Goal: Task Accomplishment & Management: Use online tool/utility

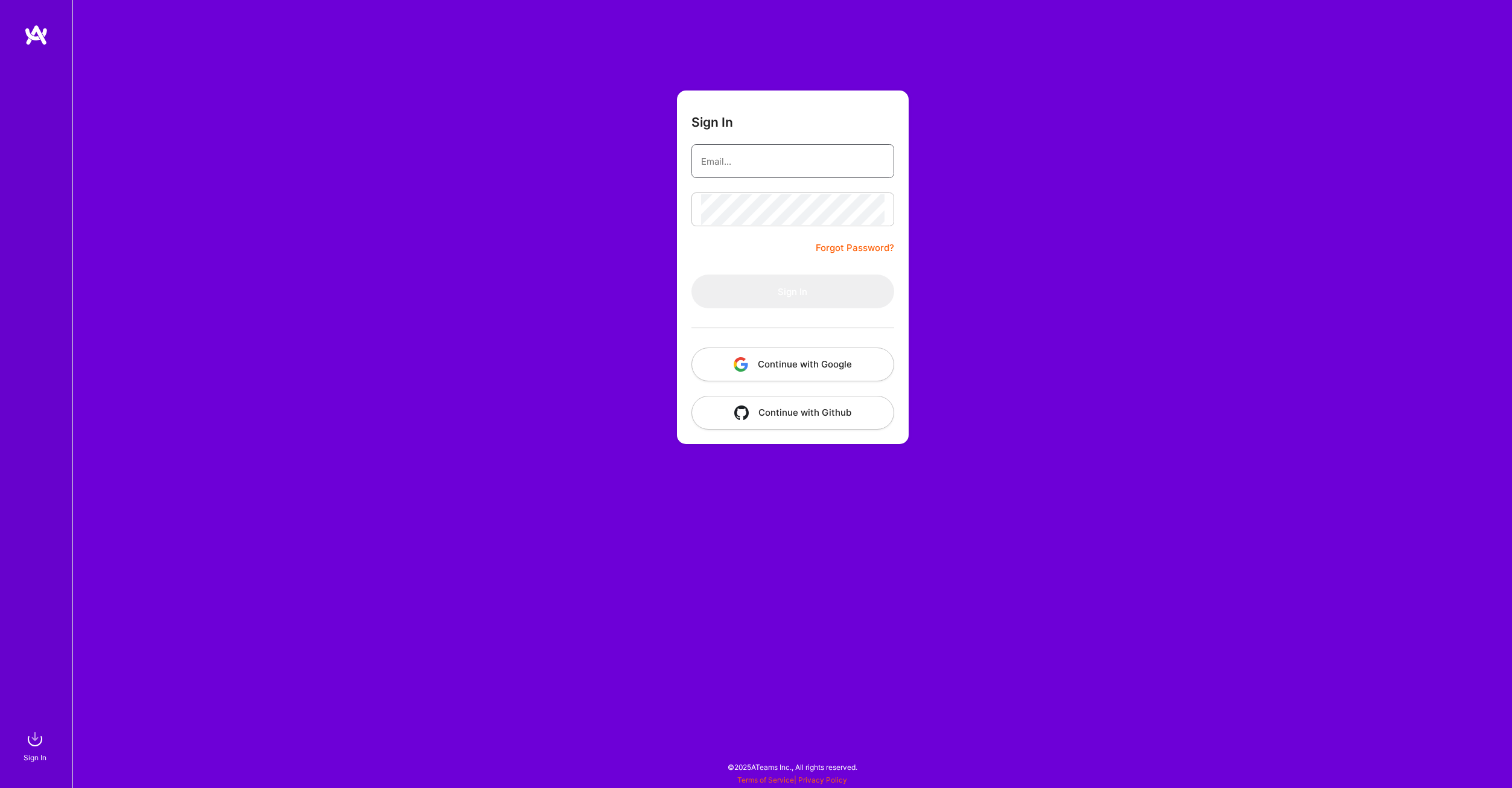
type input "[PERSON_NAME][EMAIL_ADDRESS][DOMAIN_NAME]"
click at [803, 355] on button "Continue with Google" at bounding box center [792, 364] width 202 height 34
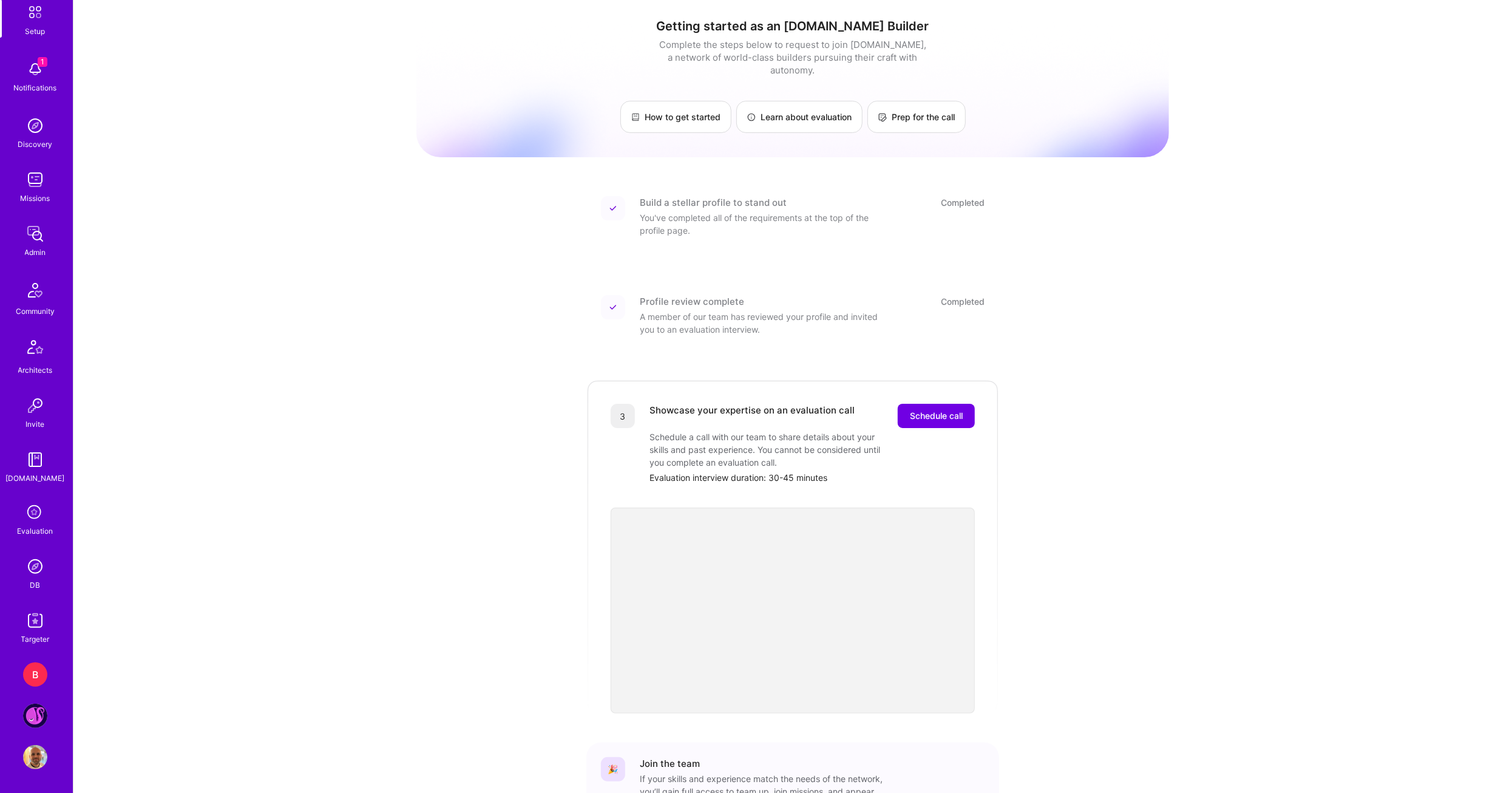
scroll to position [87, 0]
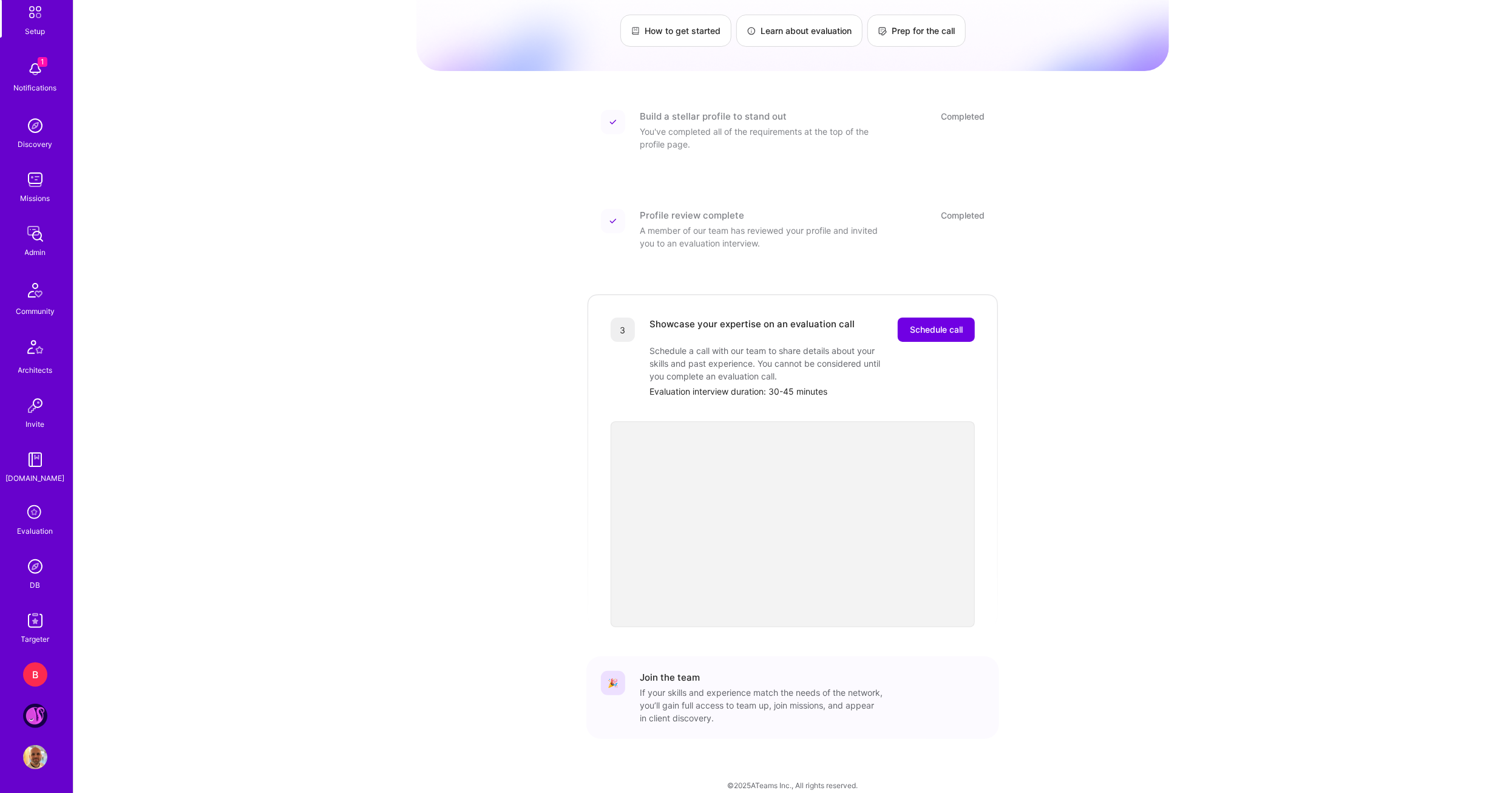
click at [37, 673] on div "B" at bounding box center [35, 674] width 24 height 24
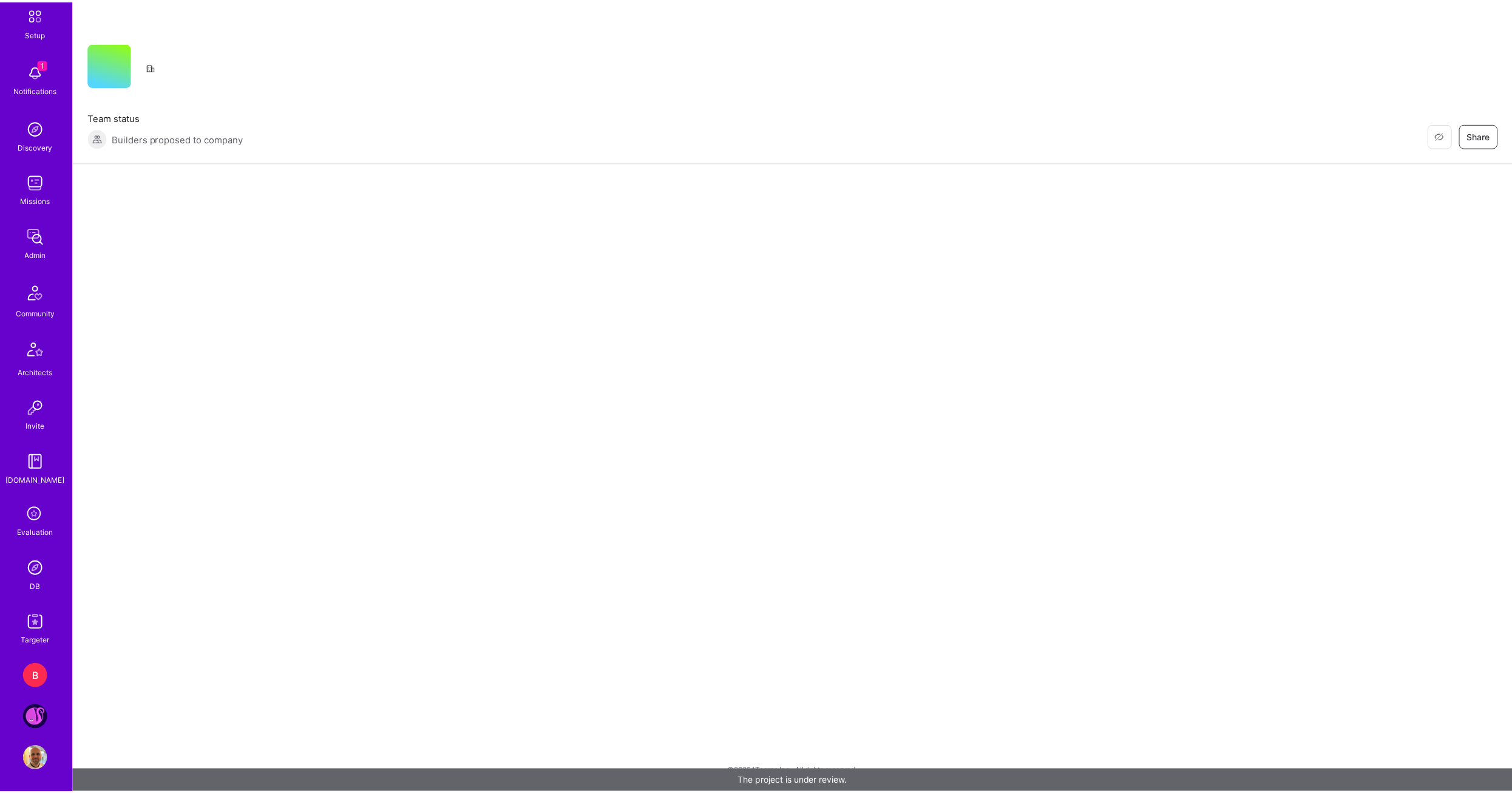
scroll to position [68, 0]
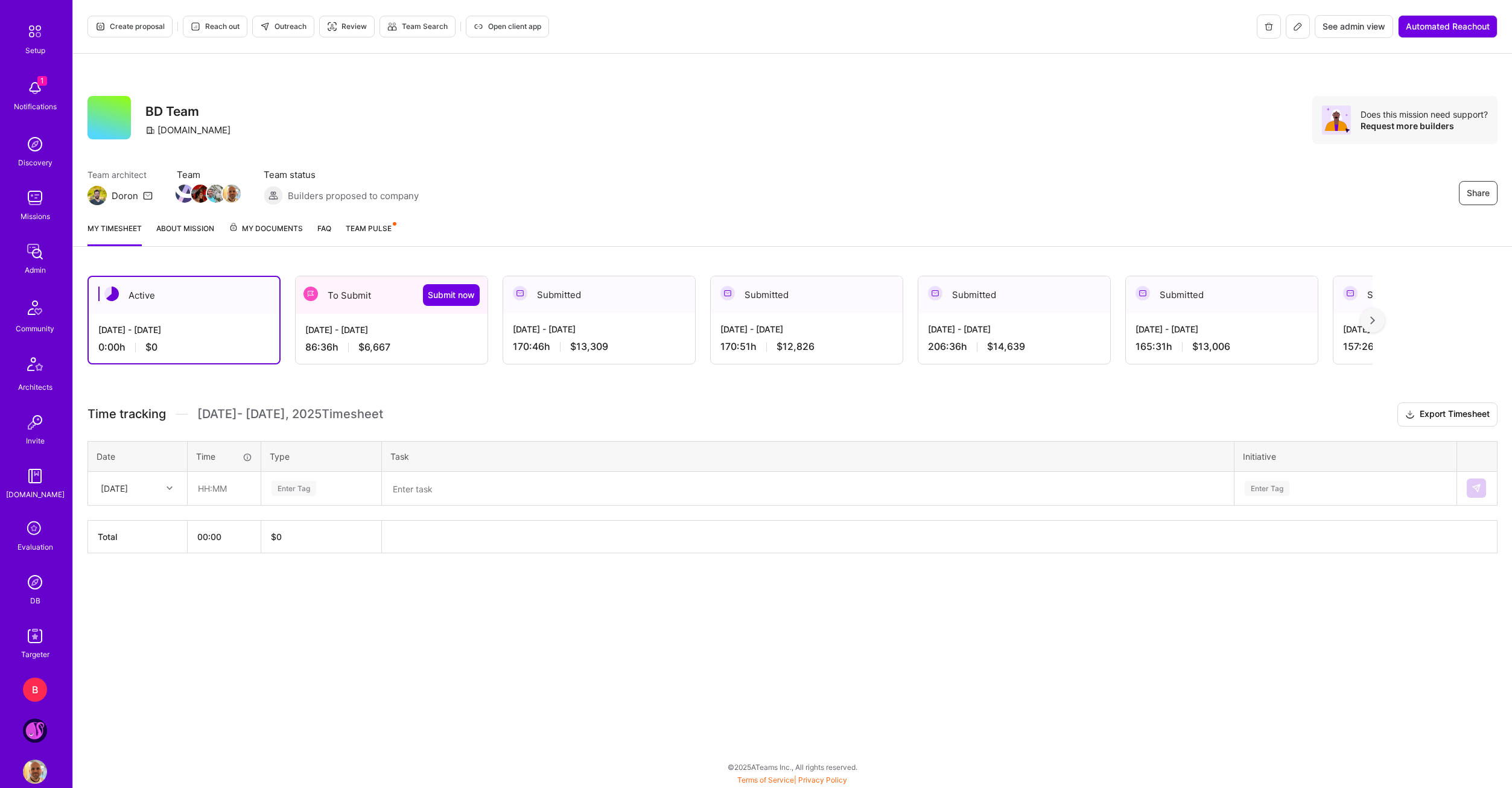
scroll to position [60, 0]
click at [402, 334] on div "[DATE] - [DATE]" at bounding box center [391, 329] width 173 height 13
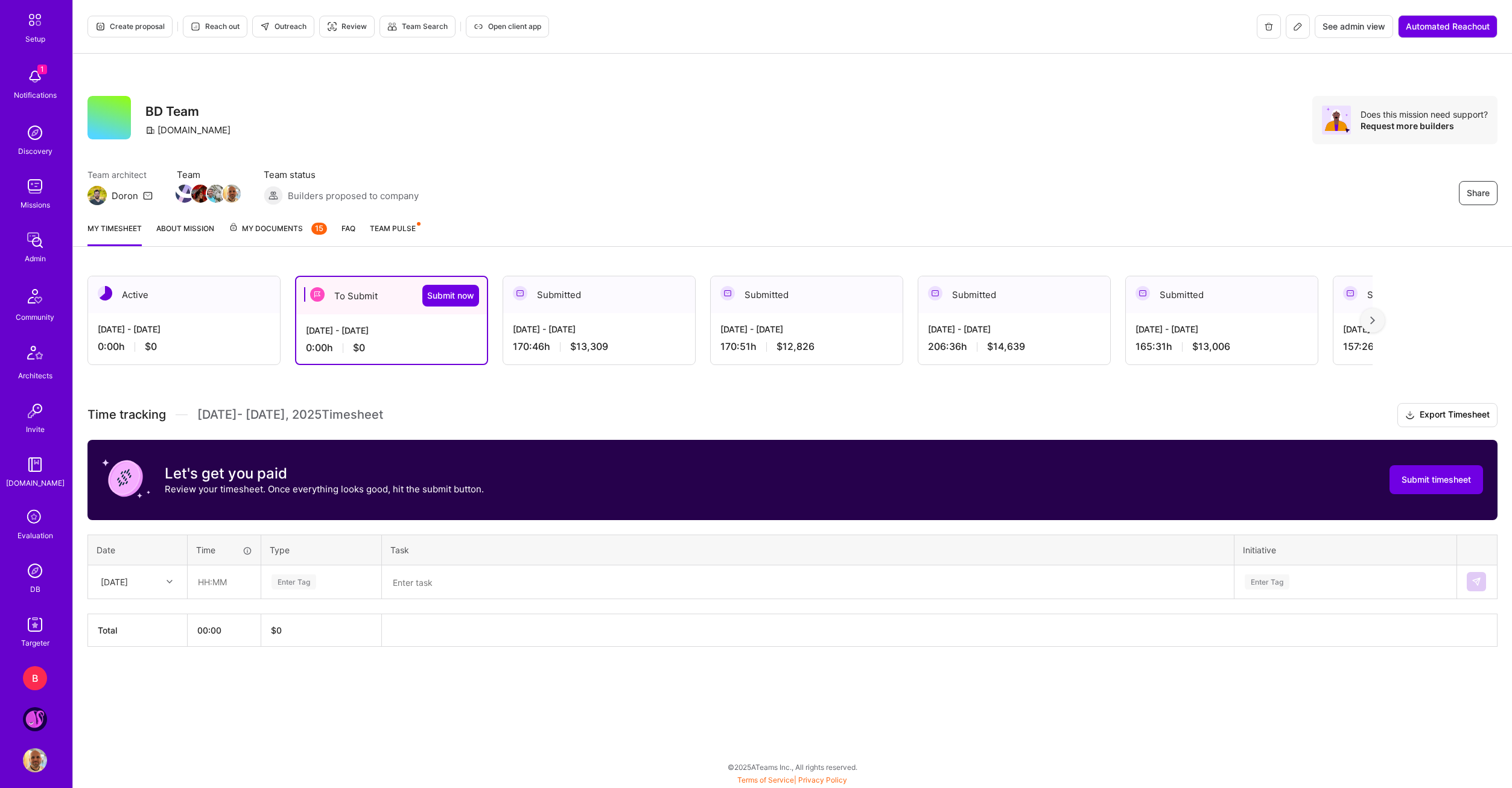
click at [36, 716] on img at bounding box center [35, 719] width 24 height 24
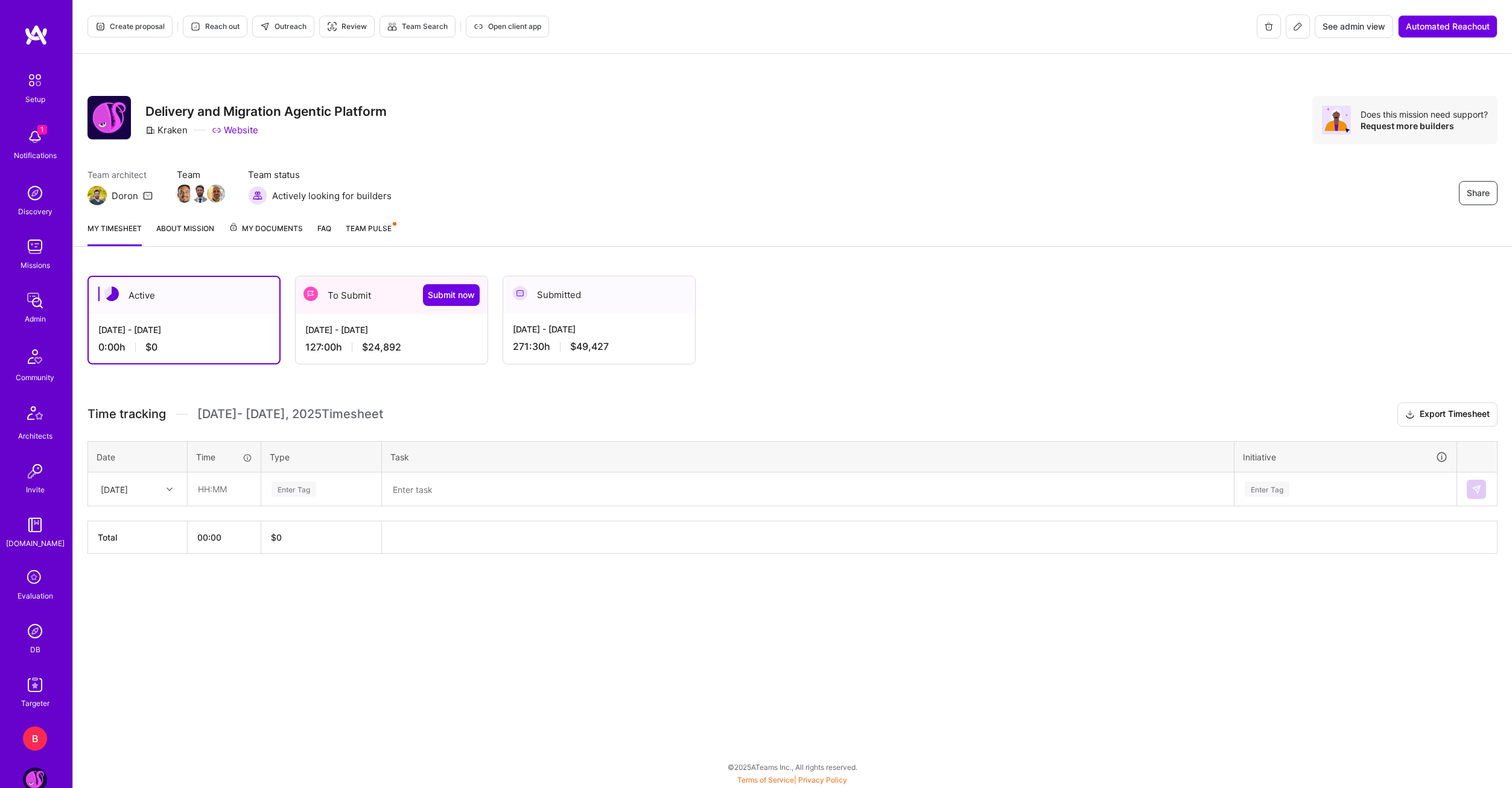
click at [428, 334] on div "[DATE] - [DATE]" at bounding box center [391, 329] width 173 height 13
